Goal: Transaction & Acquisition: Purchase product/service

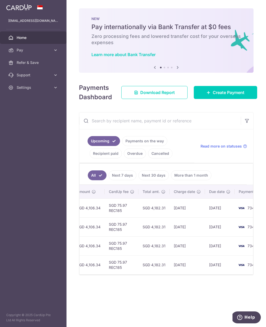
scroll to position [0, 230]
click at [152, 142] on link "Payments on the way" at bounding box center [144, 141] width 45 height 10
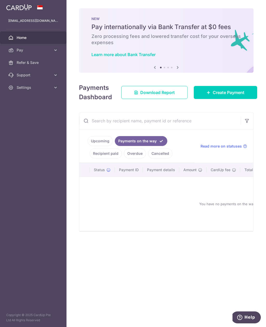
click at [112, 151] on link "Recipient paid" at bounding box center [106, 154] width 32 height 10
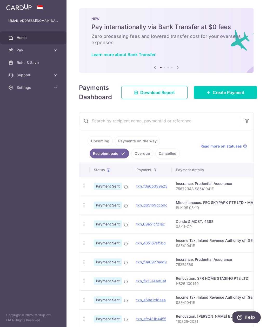
scroll to position [0, 0]
click at [106, 141] on link "Upcoming" at bounding box center [100, 141] width 25 height 10
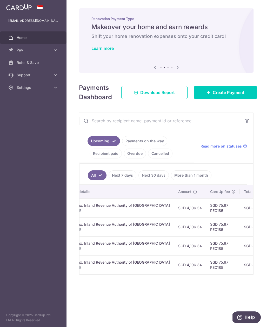
scroll to position [0, 128]
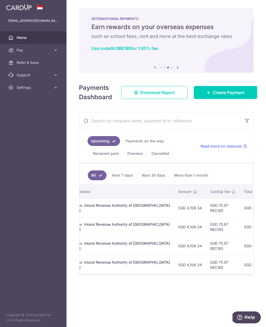
click at [242, 98] on link "Create Payment" at bounding box center [225, 92] width 63 height 13
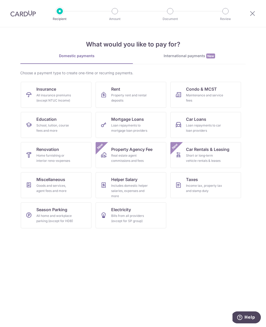
click at [34, 189] on link "Miscellaneous Goods and services, agent fees and more" at bounding box center [56, 185] width 71 height 26
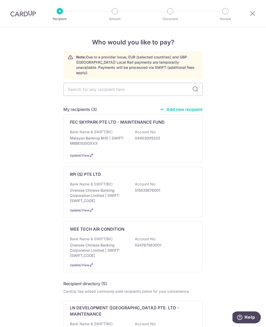
click at [8, 15] on div at bounding box center [23, 13] width 46 height 27
click at [18, 16] on img at bounding box center [22, 13] width 25 height 6
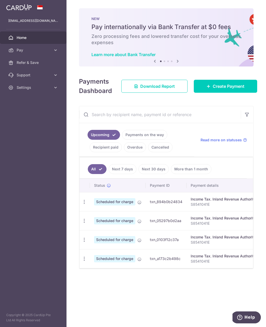
click at [18, 49] on span "Pay" at bounding box center [34, 50] width 34 height 5
click at [25, 77] on span "Recipients" at bounding box center [34, 75] width 34 height 5
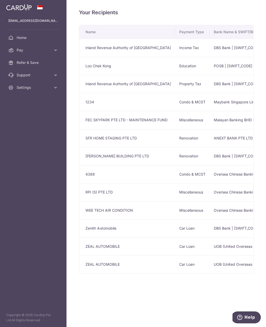
click at [147, 304] on div "Your Recipients Name Payment Type Bank Name & SWIFT/BIC Account No. Account Nam…" at bounding box center [167, 163] width 200 height 327
click at [59, 92] on link "Settings" at bounding box center [33, 87] width 67 height 12
click at [37, 112] on span "Logout" at bounding box center [34, 112] width 34 height 5
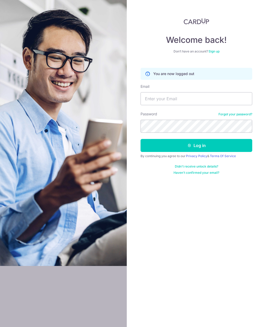
click at [215, 98] on input "Email" at bounding box center [197, 98] width 112 height 13
type input "jaasminee.tan@gmail.com"
click at [243, 146] on button "Log in" at bounding box center [197, 145] width 112 height 13
